Goal: Task Accomplishment & Management: Manage account settings

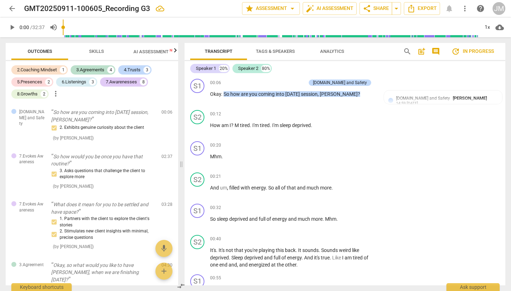
click at [12, 8] on span "arrow_back" at bounding box center [12, 8] width 9 height 9
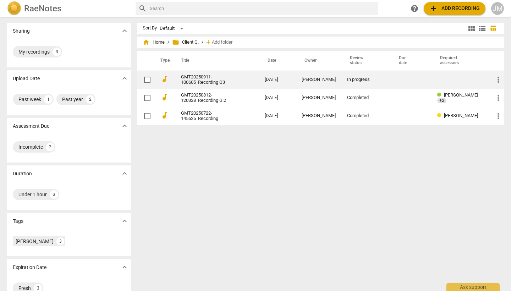
click at [238, 79] on link "GMT20250911-100605_Recording G3" at bounding box center [210, 80] width 58 height 11
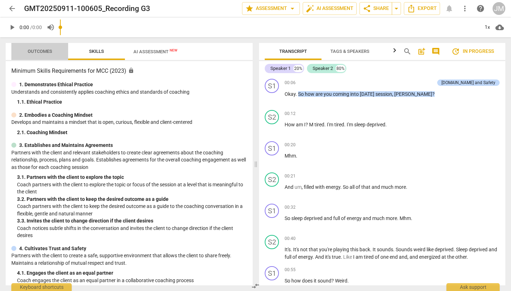
click at [39, 52] on span "Outcomes" at bounding box center [40, 51] width 24 height 5
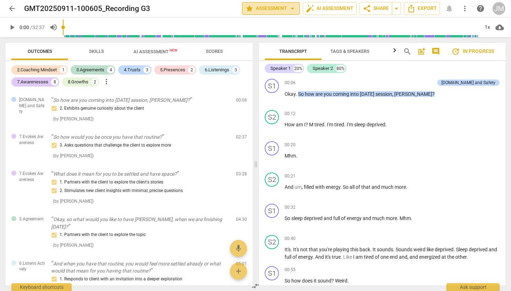
click at [274, 9] on span "star Assessment arrow_drop_down" at bounding box center [270, 8] width 51 height 9
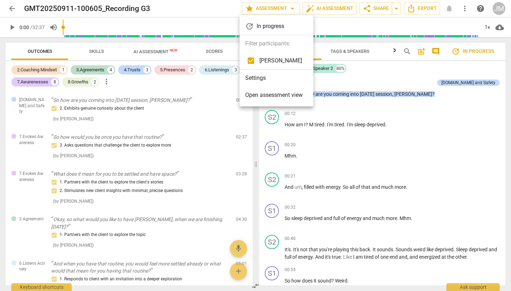
click at [271, 96] on span "Open assessment view" at bounding box center [274, 95] width 58 height 9
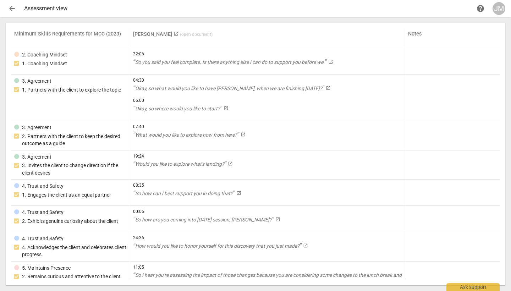
click at [13, 9] on span "arrow_back" at bounding box center [12, 8] width 9 height 9
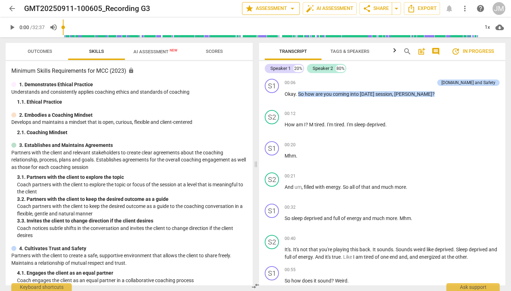
click at [292, 11] on span "arrow_drop_down" at bounding box center [292, 8] width 9 height 9
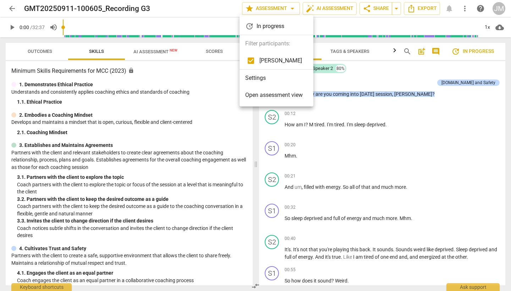
click at [258, 79] on li "Settings" at bounding box center [277, 78] width 74 height 17
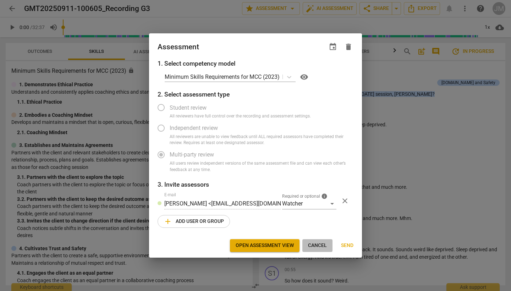
click at [317, 245] on span "Cancel" at bounding box center [317, 245] width 19 height 7
radio input "false"
